Goal: Task Accomplishment & Management: Manage account settings

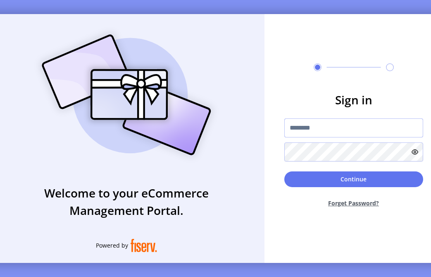
click at [318, 132] on input "text" at bounding box center [354, 127] width 139 height 19
click at [317, 131] on input "text" at bounding box center [354, 127] width 139 height 19
type input "**********"
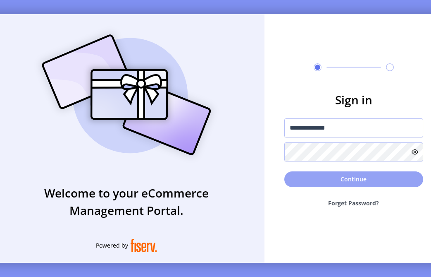
click at [363, 179] on button "Continue" at bounding box center [354, 179] width 139 height 16
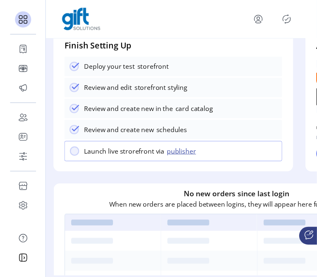
scroll to position [120, 0]
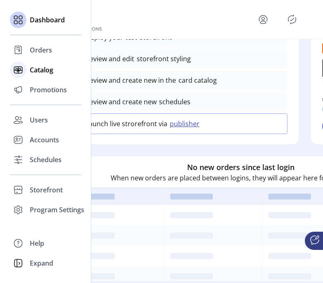
click at [24, 72] on icon at bounding box center [18, 69] width 13 height 13
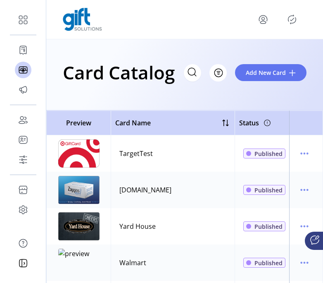
click at [262, 19] on icon "menu" at bounding box center [263, 19] width 13 height 13
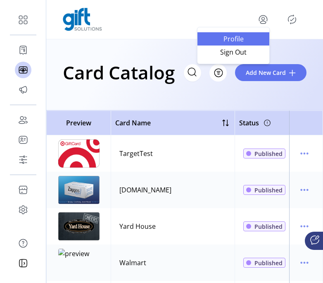
click at [231, 41] on span "Profile" at bounding box center [234, 39] width 62 height 7
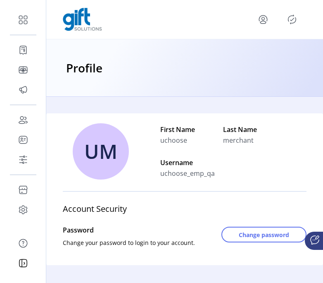
drag, startPoint x: 323, startPoint y: 116, endPoint x: 334, endPoint y: 119, distance: 11.1
click at [323, 119] on html "Dashboard Orders Catalog Promotions Users Accounts Schedules Storefront Configu…" at bounding box center [161, 141] width 323 height 283
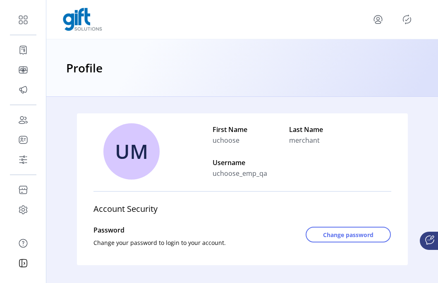
drag, startPoint x: 257, startPoint y: 62, endPoint x: 256, endPoint y: 67, distance: 5.0
click at [257, 62] on div "Profile" at bounding box center [242, 67] width 392 height 57
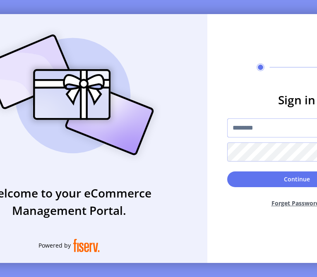
click at [274, 132] on input "text" at bounding box center [296, 127] width 139 height 19
